Goal: Check status: Check status

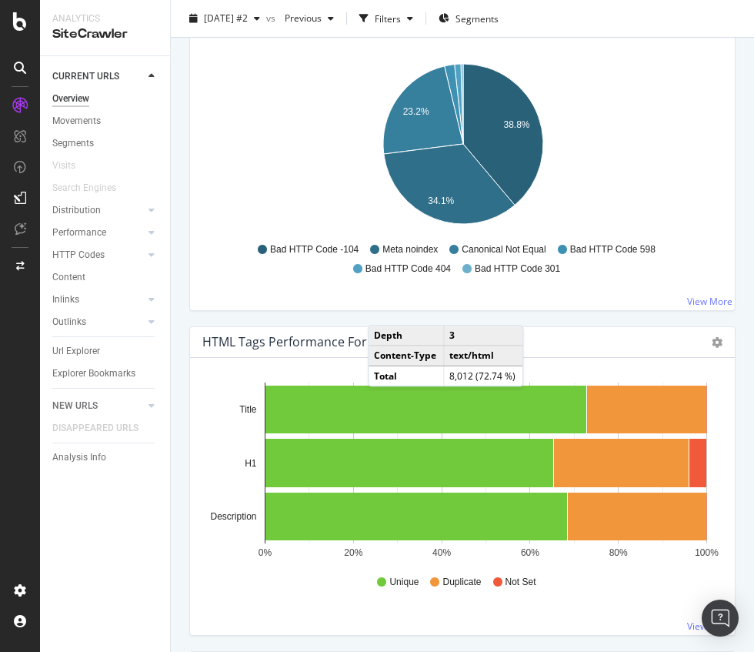
scroll to position [949, 0]
